Goal: Find specific page/section: Find specific page/section

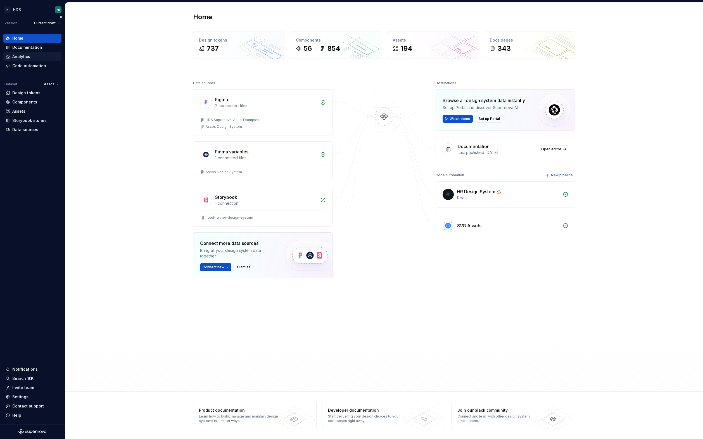
click at [20, 57] on div "Analytics" at bounding box center [21, 57] width 18 height 6
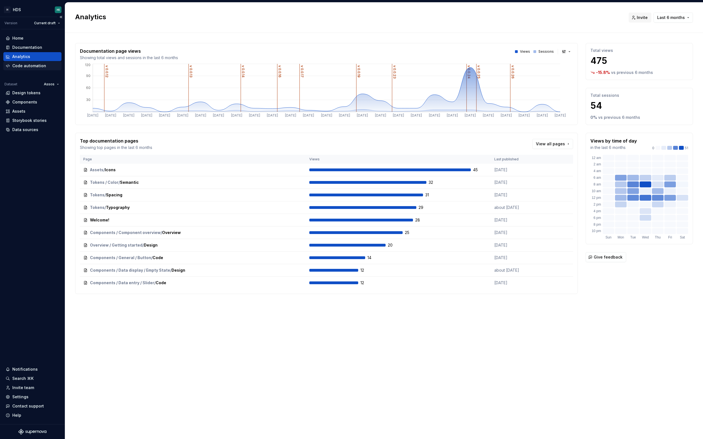
click at [38, 66] on div "Code automation" at bounding box center [29, 66] width 34 height 6
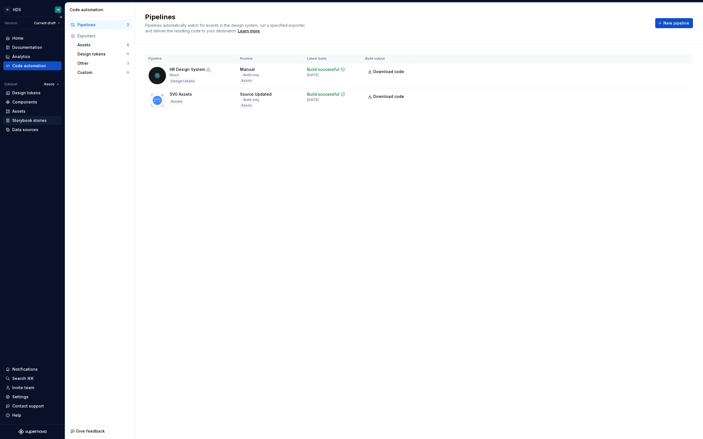
click at [27, 120] on div "Storybook stories" at bounding box center [29, 121] width 34 height 6
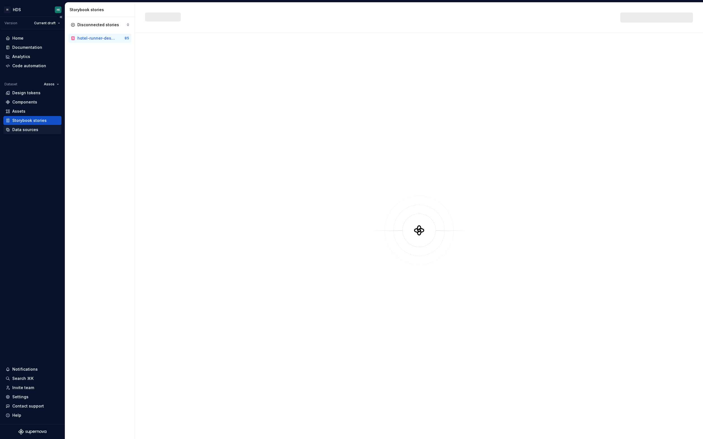
click at [28, 130] on div "Data sources" at bounding box center [25, 130] width 26 height 6
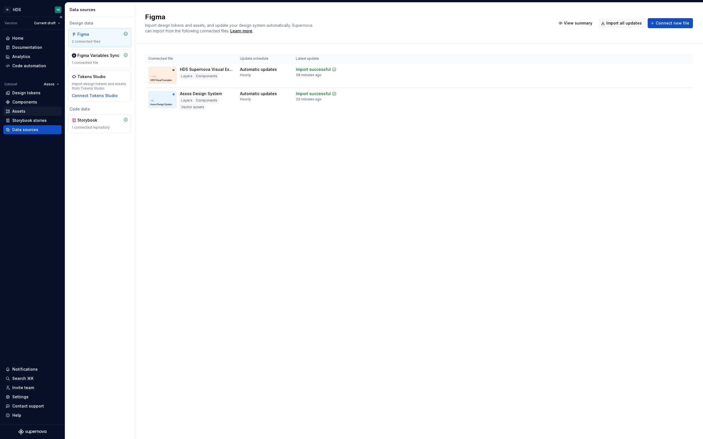
click at [31, 112] on div "Assets" at bounding box center [33, 112] width 54 height 6
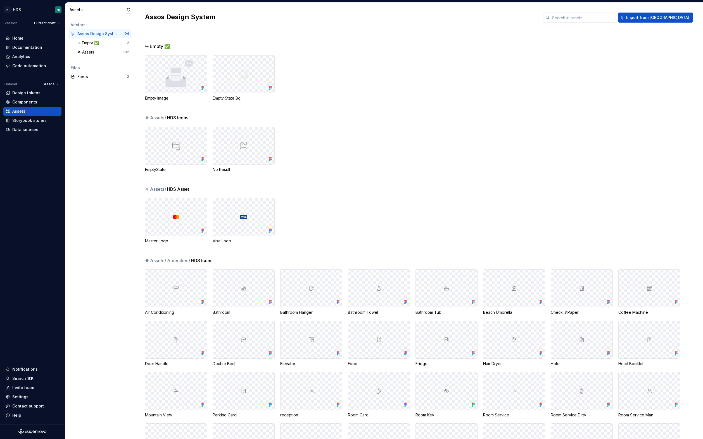
click at [353, 123] on div "❖ Assets / HDS Icons EmptyState No Result" at bounding box center [424, 149] width 558 height 71
click at [613, 22] on input "text" at bounding box center [583, 18] width 66 height 10
click at [599, 51] on div "↪ Empty ✅ Empty Image Empty State Bg" at bounding box center [424, 78] width 558 height 71
click at [272, 302] on icon at bounding box center [270, 303] width 6 height 6
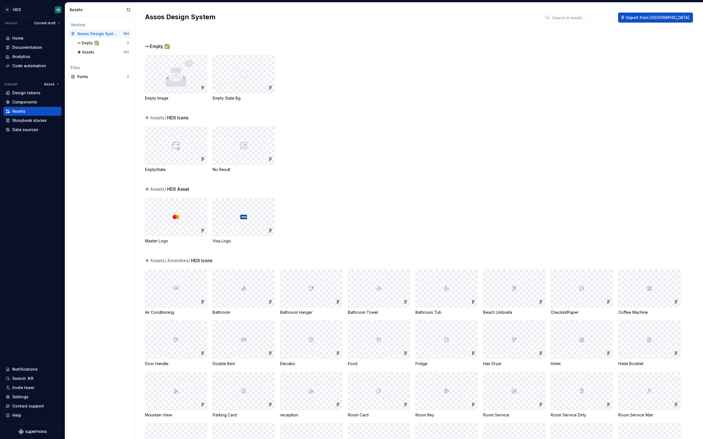
click at [359, 198] on div "Master Logo Visa Logo" at bounding box center [424, 221] width 558 height 46
